Goal: Ask a question

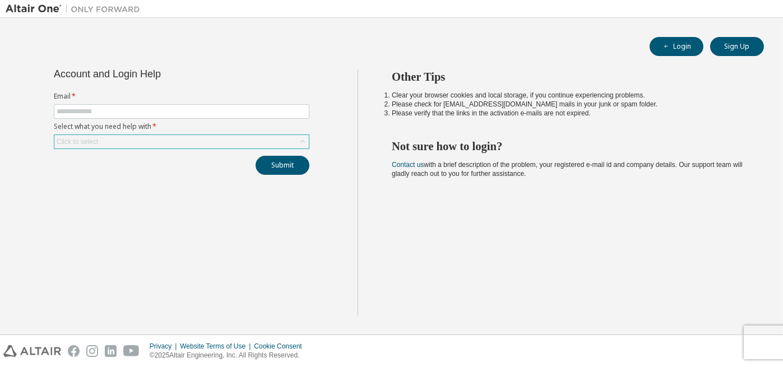
click at [304, 143] on icon at bounding box center [302, 141] width 11 height 11
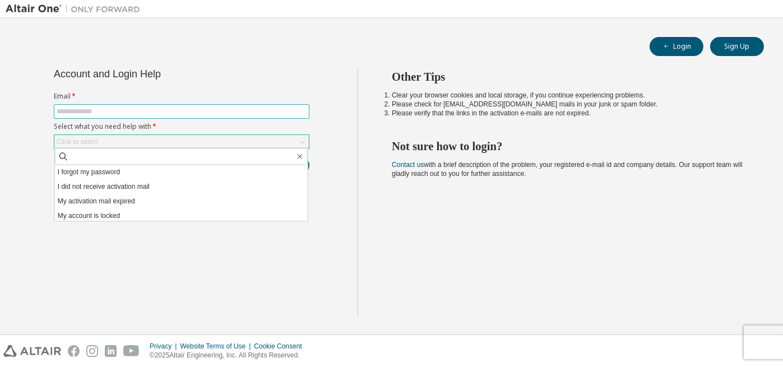
click at [266, 114] on input "text" at bounding box center [182, 111] width 250 height 9
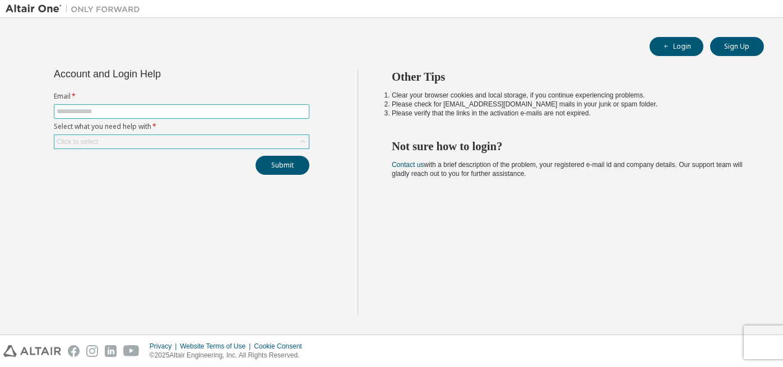
type input "**********"
click at [212, 142] on div "Click to select" at bounding box center [181, 141] width 255 height 13
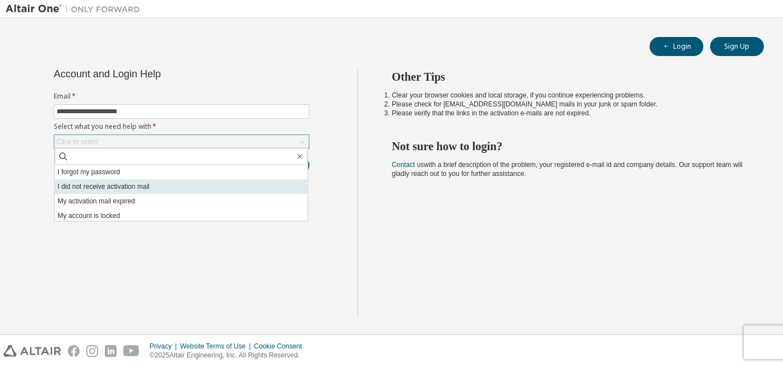
scroll to position [31, 0]
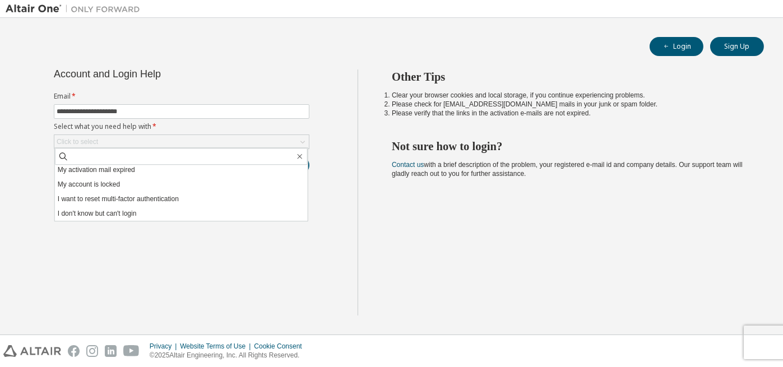
click at [341, 117] on div "**********" at bounding box center [182, 193] width 352 height 246
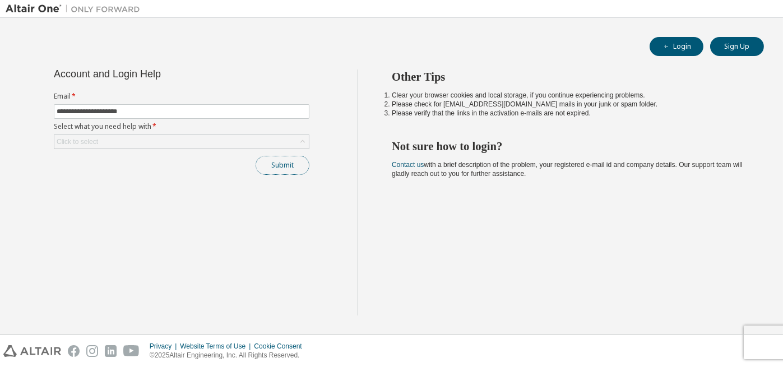
click at [285, 166] on button "Submit" at bounding box center [283, 165] width 54 height 19
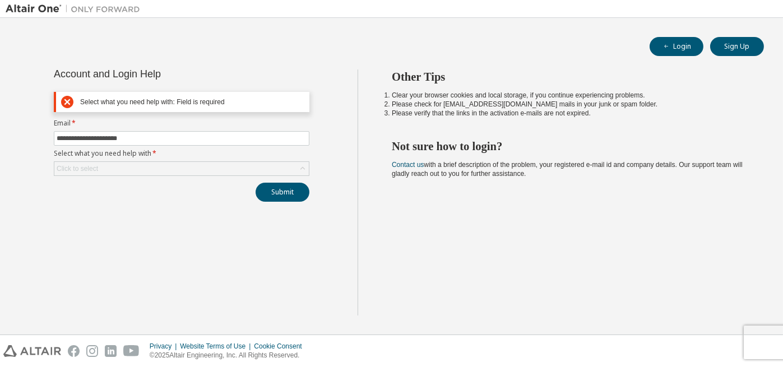
click at [70, 98] on icon at bounding box center [67, 102] width 12 height 12
click at [93, 168] on div "Click to select" at bounding box center [77, 168] width 41 height 9
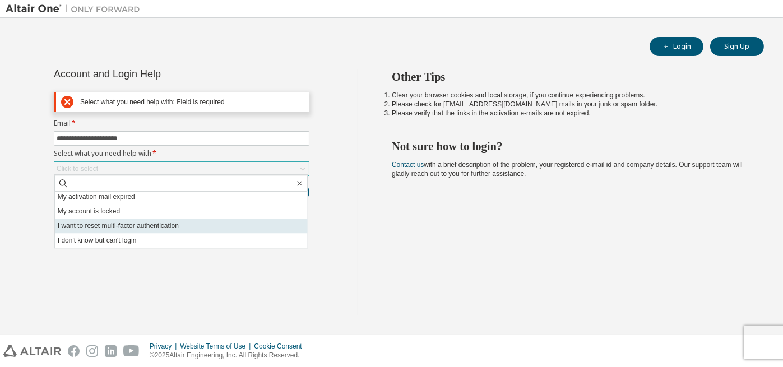
click at [145, 228] on li "I want to reset multi-factor authentication" at bounding box center [181, 226] width 253 height 15
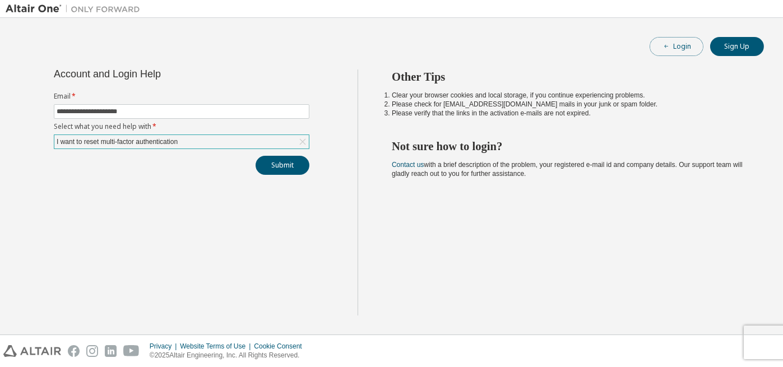
click at [659, 46] on button "Login" at bounding box center [677, 46] width 54 height 19
